Goal: Navigation & Orientation: Find specific page/section

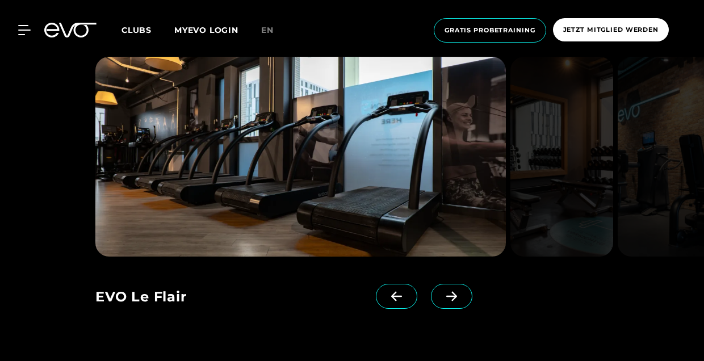
scroll to position [840, 0]
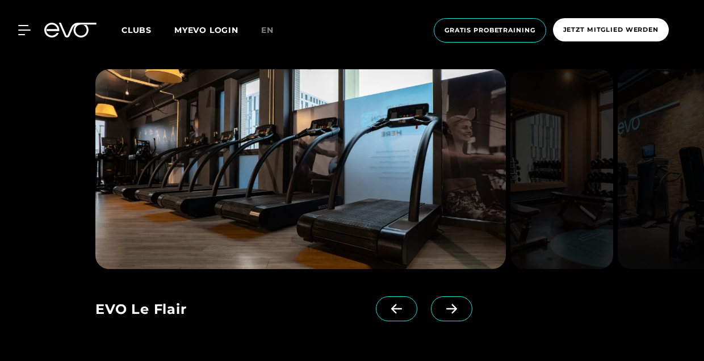
click at [457, 314] on span at bounding box center [451, 309] width 41 height 25
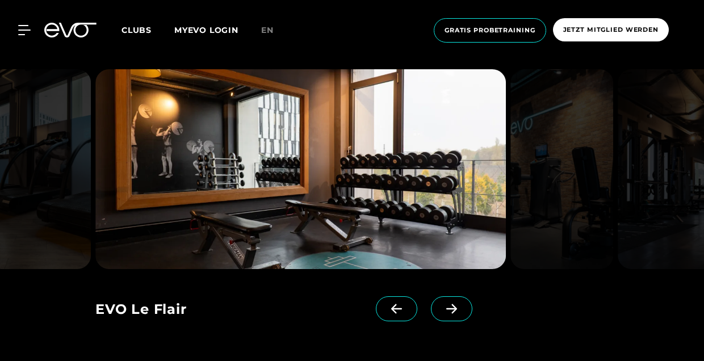
click at [457, 314] on span at bounding box center [451, 309] width 41 height 25
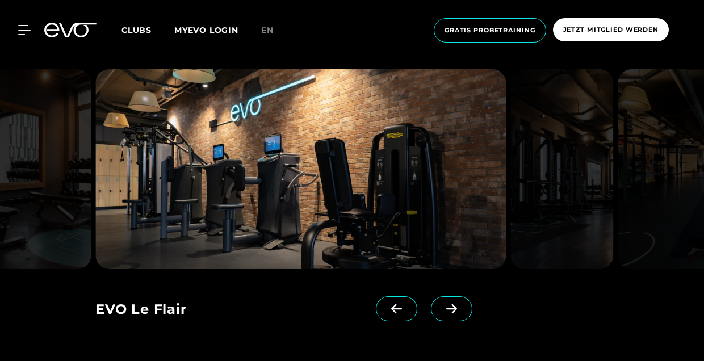
click at [457, 314] on span at bounding box center [451, 309] width 41 height 25
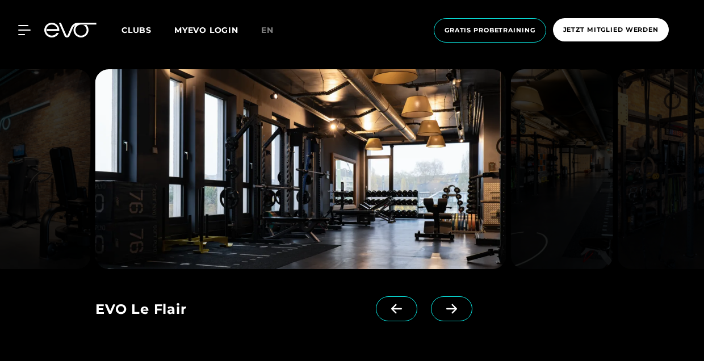
click at [457, 314] on span at bounding box center [451, 309] width 41 height 25
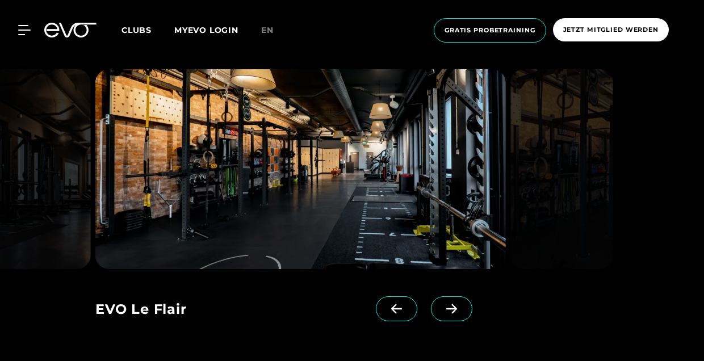
click at [457, 314] on span at bounding box center [451, 309] width 41 height 25
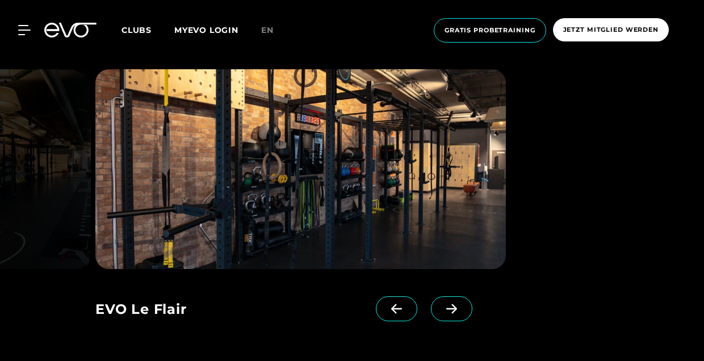
click at [457, 314] on span at bounding box center [451, 309] width 41 height 25
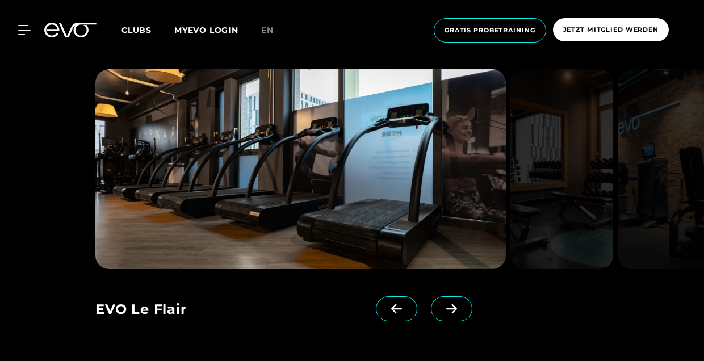
click at [457, 314] on span at bounding box center [451, 309] width 41 height 25
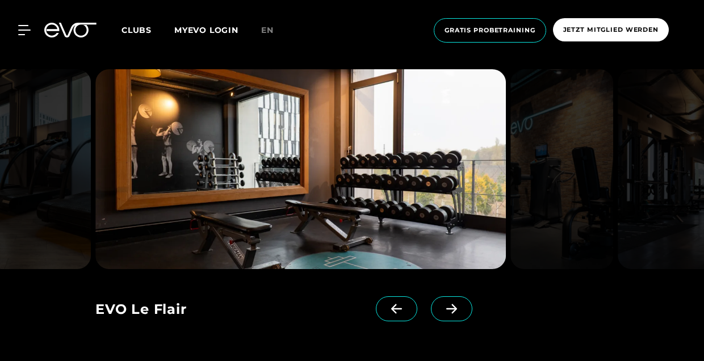
click at [138, 31] on span "Clubs" at bounding box center [137, 30] width 30 height 10
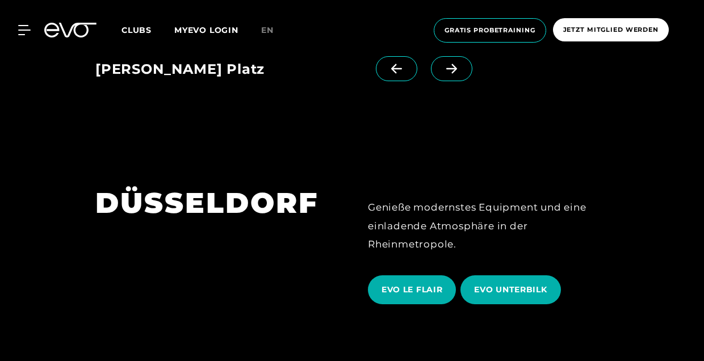
scroll to position [1619, 0]
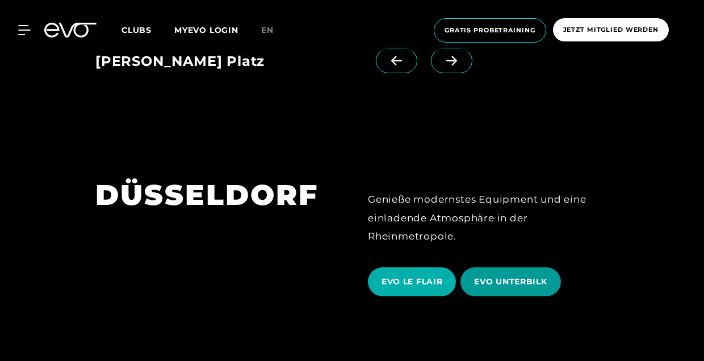
click at [489, 276] on span "EVO UNTERBILK" at bounding box center [510, 282] width 73 height 12
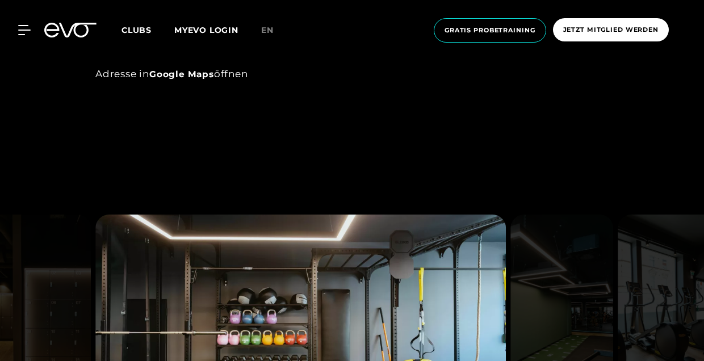
scroll to position [836, 0]
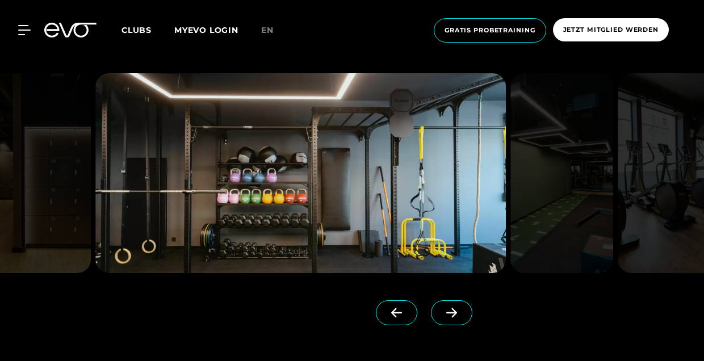
click at [453, 314] on icon at bounding box center [452, 313] width 20 height 10
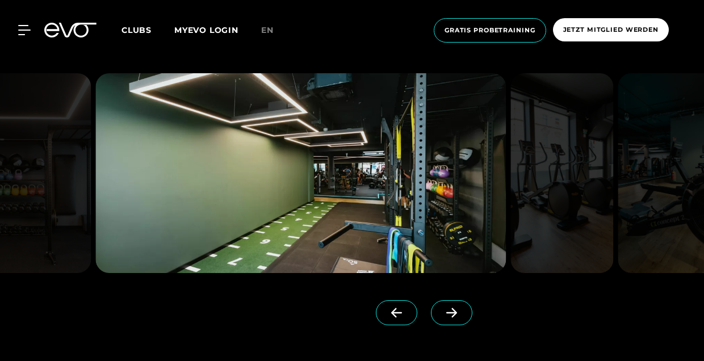
click at [453, 314] on icon at bounding box center [452, 313] width 20 height 10
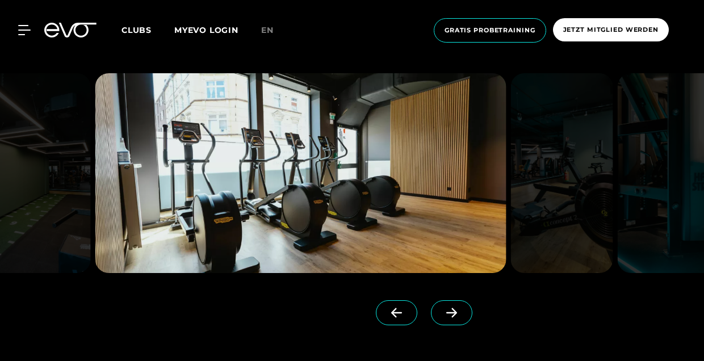
click at [453, 314] on icon at bounding box center [452, 313] width 20 height 10
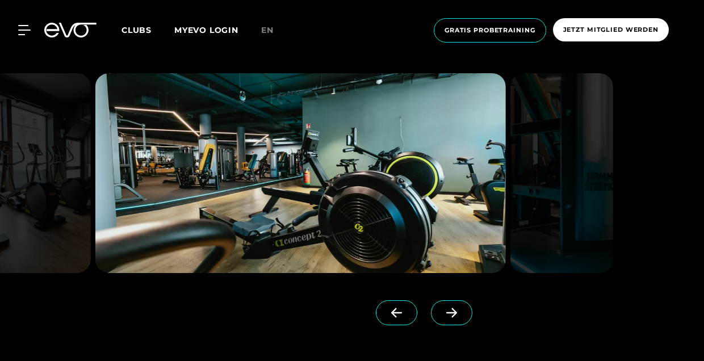
click at [453, 314] on icon at bounding box center [452, 313] width 20 height 10
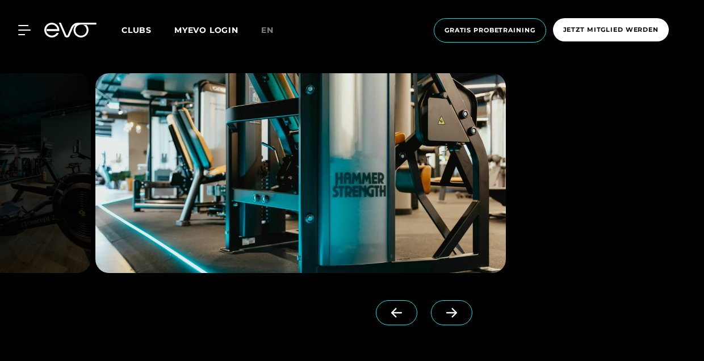
click at [453, 314] on icon at bounding box center [452, 313] width 20 height 10
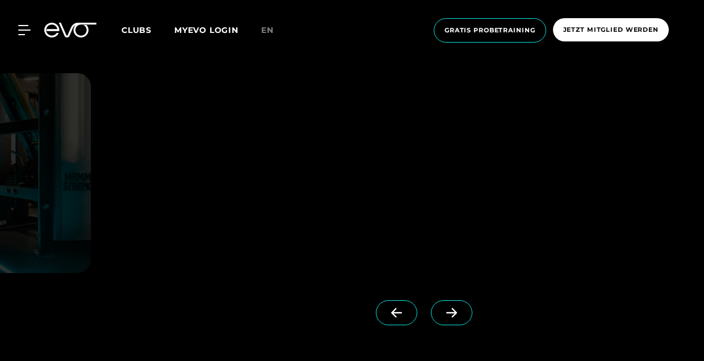
click at [453, 314] on icon at bounding box center [452, 313] width 20 height 10
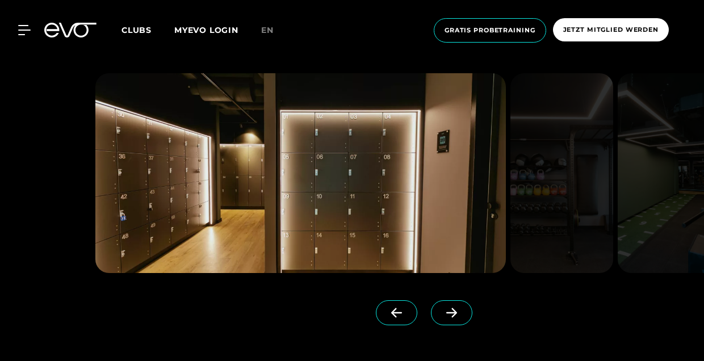
click at [453, 314] on icon at bounding box center [452, 313] width 20 height 10
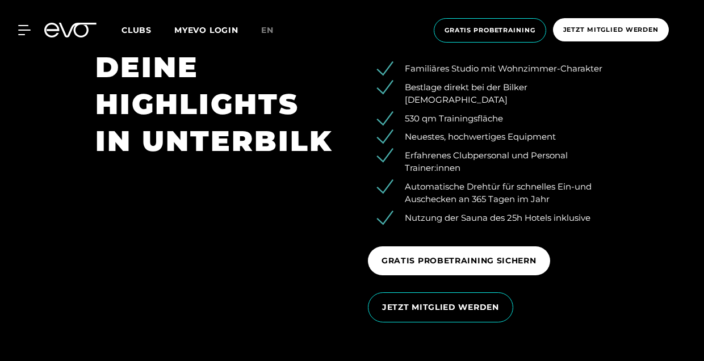
scroll to position [1587, 0]
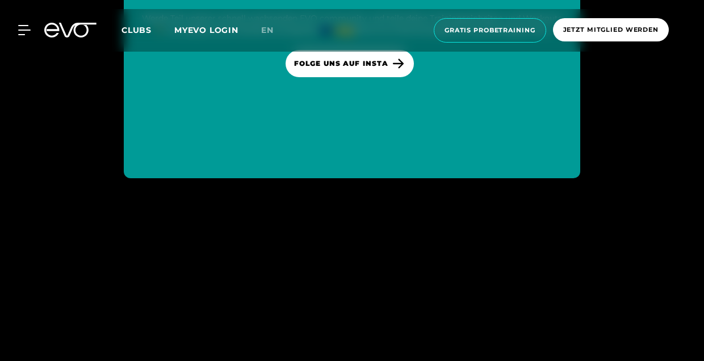
scroll to position [4935, 0]
